Goal: Entertainment & Leisure: Consume media (video, audio)

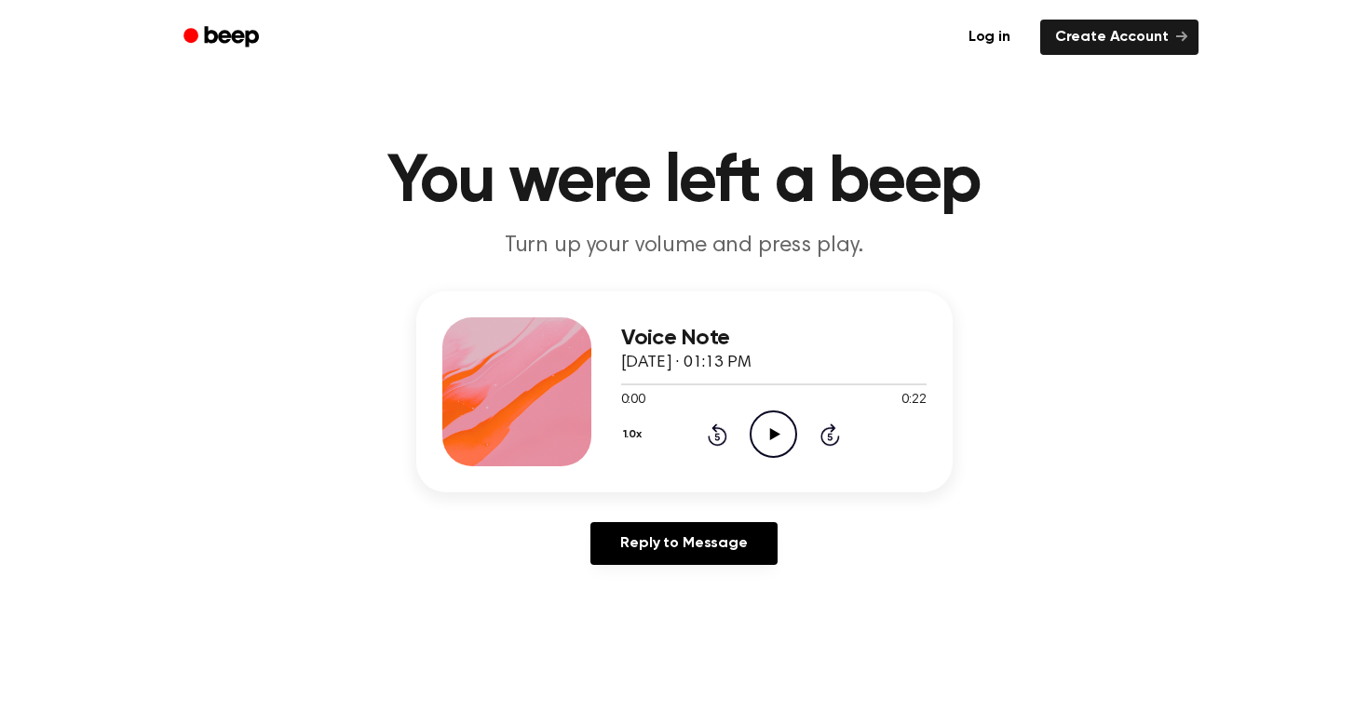
click at [773, 436] on icon at bounding box center [775, 434] width 10 height 12
click at [773, 436] on icon "Pause Audio" at bounding box center [773, 434] width 47 height 47
click at [698, 385] on div at bounding box center [773, 385] width 305 height 2
click at [718, 429] on icon at bounding box center [718, 435] width 20 height 22
click at [761, 427] on icon "Play Audio" at bounding box center [773, 434] width 47 height 47
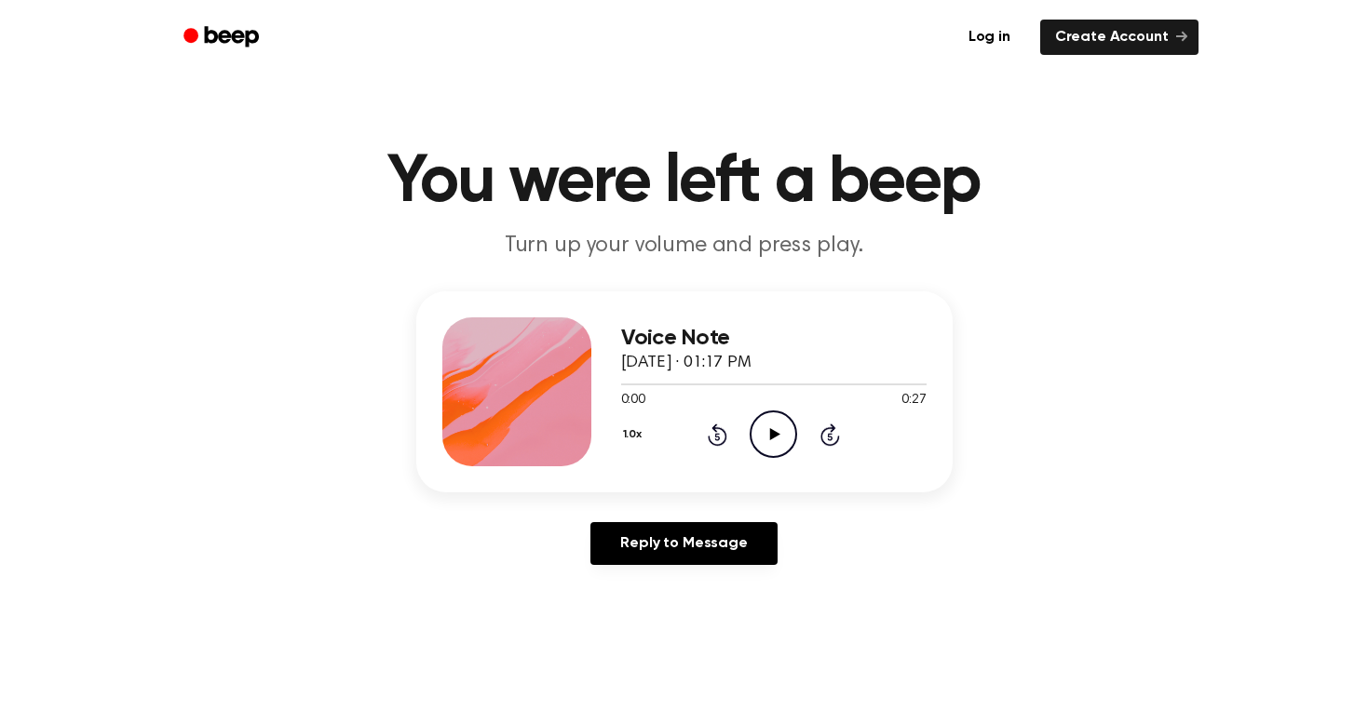
click at [780, 444] on icon "Play Audio" at bounding box center [773, 434] width 47 height 47
